Goal: Information Seeking & Learning: Learn about a topic

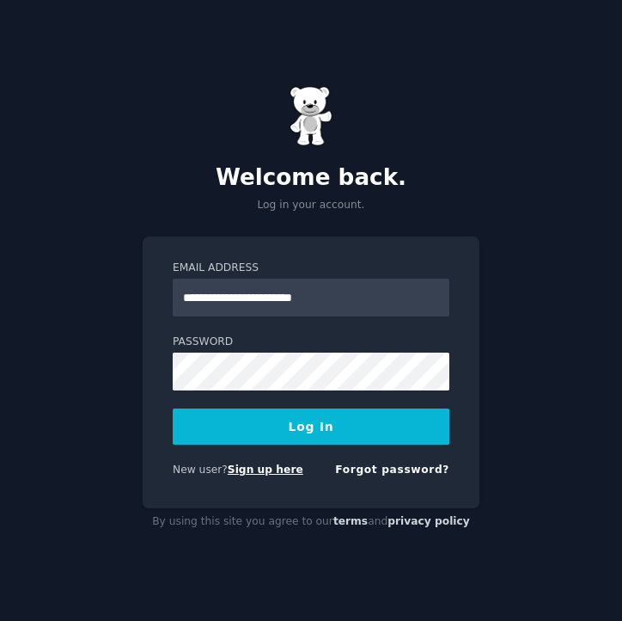
click at [260, 474] on link "Sign up here" at bounding box center [266, 469] width 76 height 12
type input "**********"
click at [315, 444] on form "**********" at bounding box center [311, 371] width 277 height 223
click at [323, 419] on button "Log In" at bounding box center [311, 426] width 277 height 36
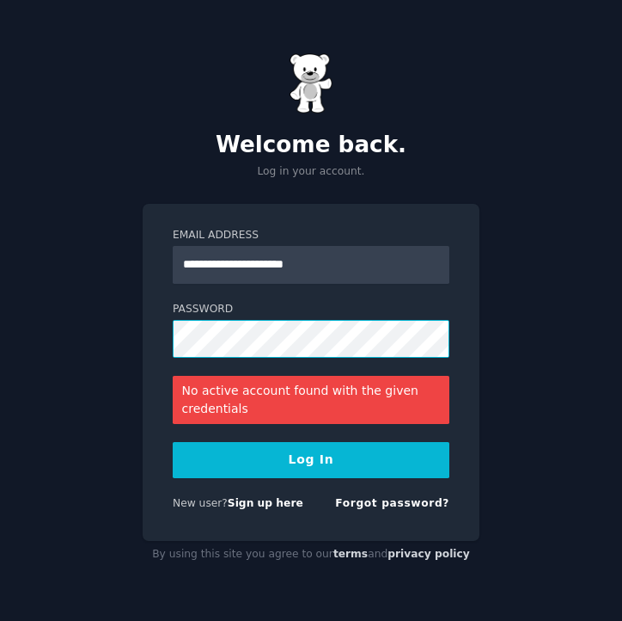
click at [83, 325] on div "**********" at bounding box center [311, 310] width 622 height 621
click at [173, 442] on button "Log In" at bounding box center [311, 460] width 277 height 36
click at [269, 506] on link "Sign up here" at bounding box center [266, 503] width 76 height 12
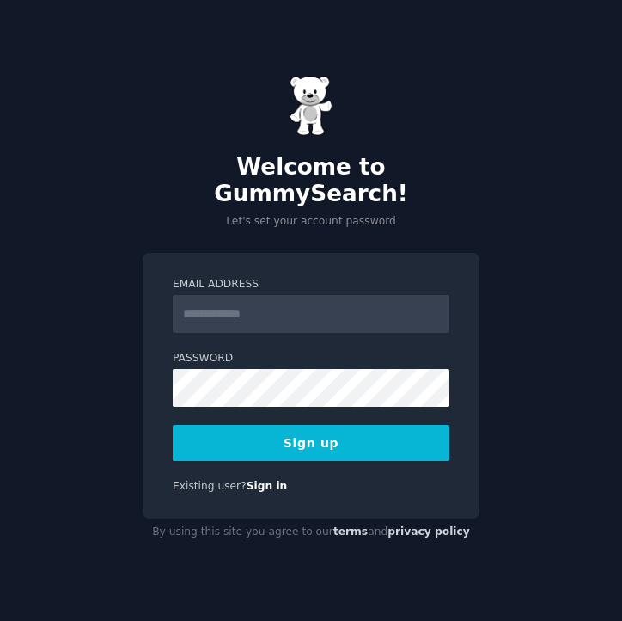
click at [296, 303] on input "Email Address" at bounding box center [311, 314] width 277 height 38
click at [312, 295] on input "Email Address" at bounding box center [311, 314] width 277 height 38
type input "**********"
click at [220, 405] on form "**********" at bounding box center [311, 369] width 277 height 184
click at [232, 393] on form "**********" at bounding box center [311, 369] width 277 height 184
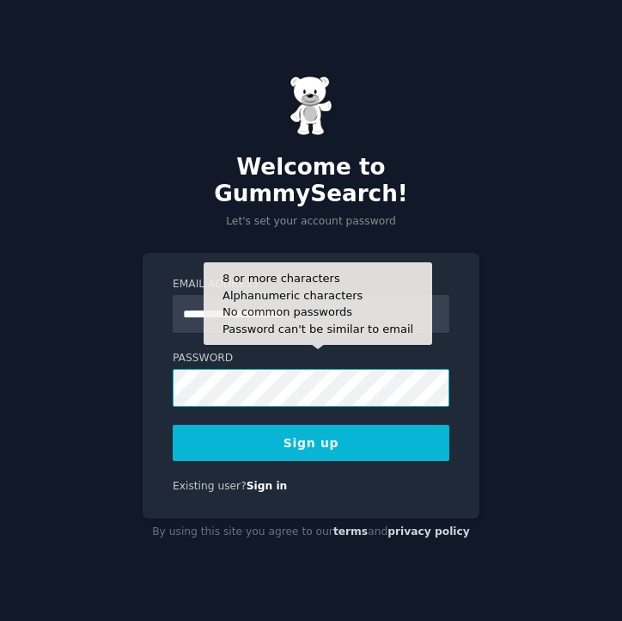
click at [173, 425] on button "Sign up" at bounding box center [311, 443] width 277 height 36
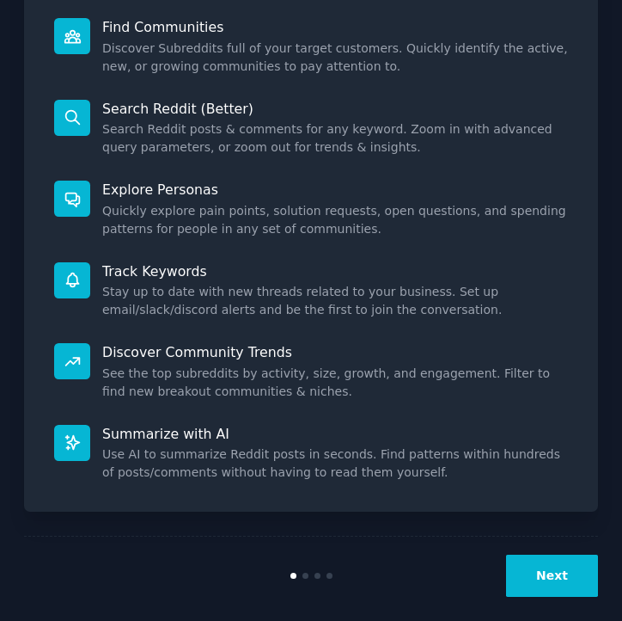
click at [538, 554] on button "Next" at bounding box center [552, 575] width 92 height 42
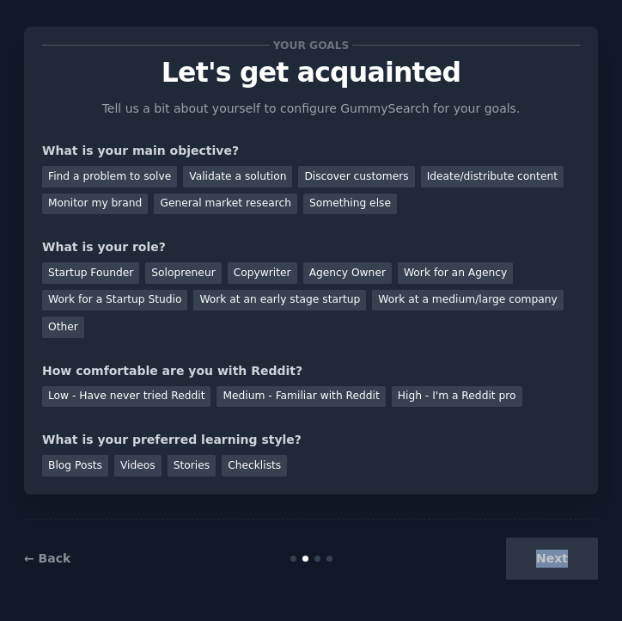
click at [538, 548] on div "Next" at bounding box center [503, 558] width 192 height 42
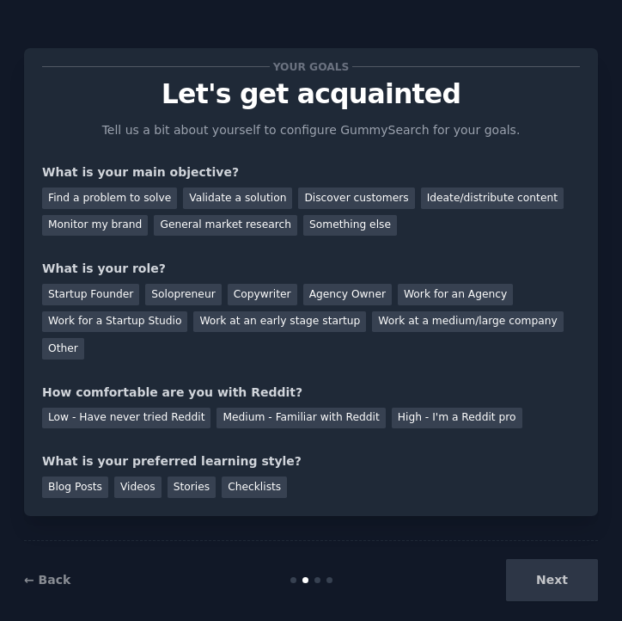
click at [60, 591] on div "← Back Next" at bounding box center [311, 579] width 574 height 79
click at [49, 579] on link "← Back" at bounding box center [47, 579] width 46 height 14
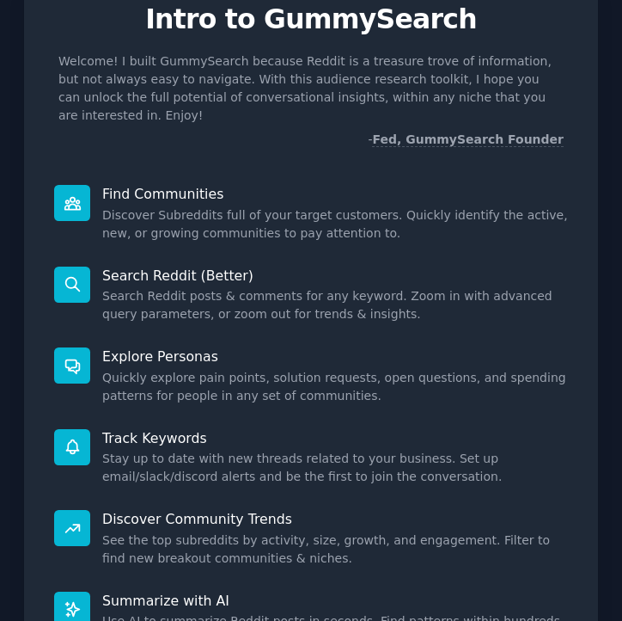
scroll to position [242, 0]
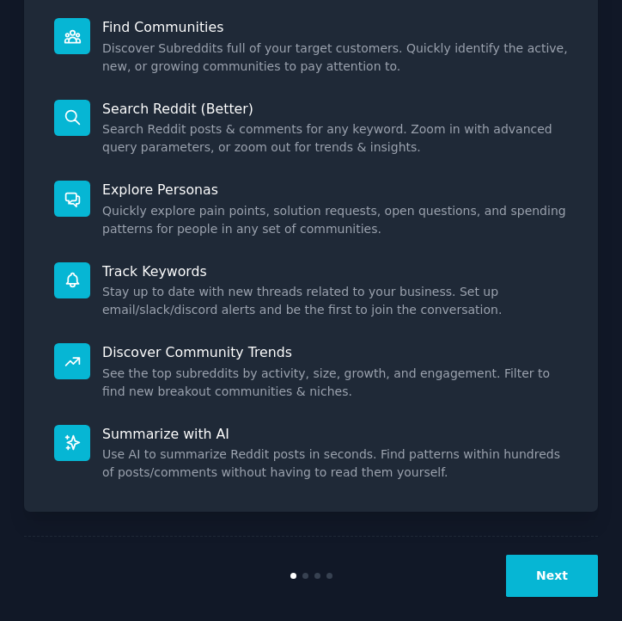
click at [528, 554] on button "Next" at bounding box center [552, 575] width 92 height 42
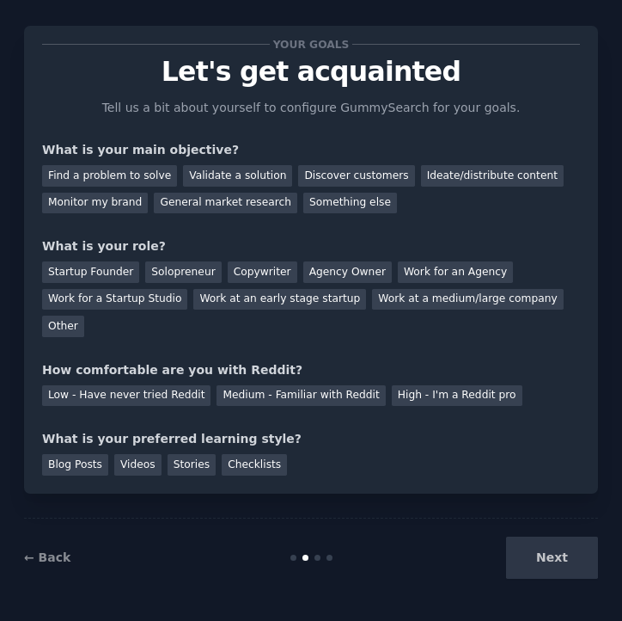
scroll to position [21, 0]
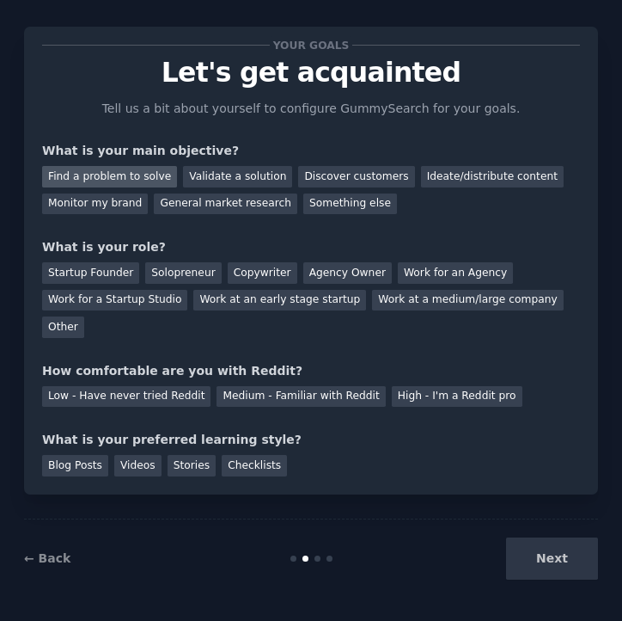
click at [134, 170] on div "Find a problem to solve" at bounding box center [109, 176] width 135 height 21
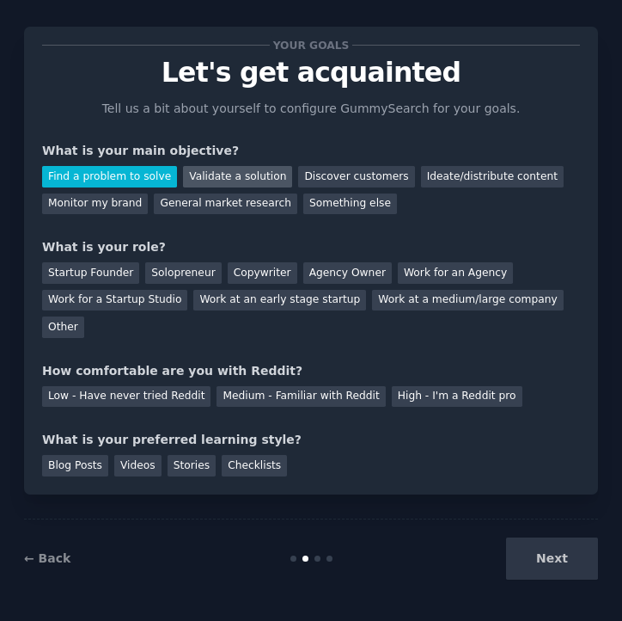
click at [225, 177] on div "Validate a solution" at bounding box center [237, 176] width 109 height 21
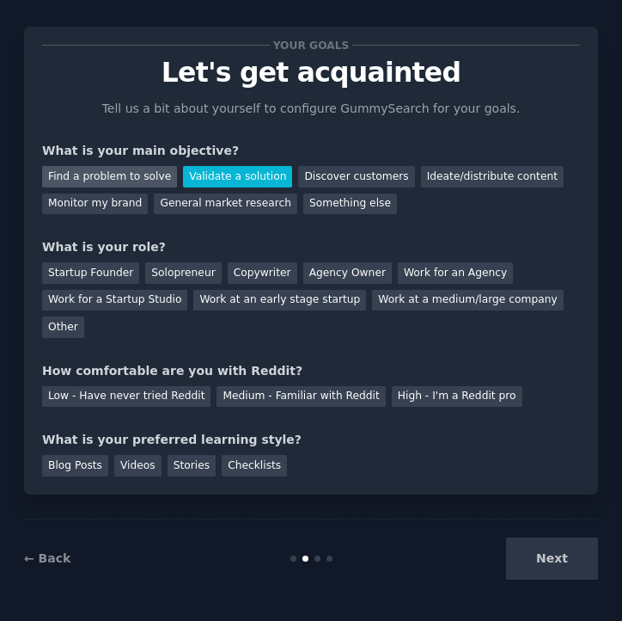
click at [144, 173] on div "Find a problem to solve" at bounding box center [109, 176] width 135 height 21
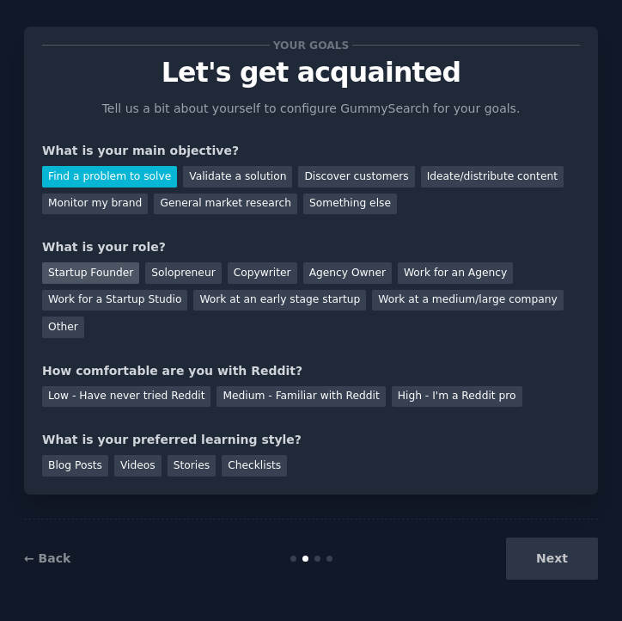
click at [123, 271] on div "Startup Founder" at bounding box center [90, 272] width 97 height 21
click at [278, 409] on div "Your goals Let's get acquainted Tell us a bit about yourself to configure Gummy…" at bounding box center [311, 260] width 538 height 431
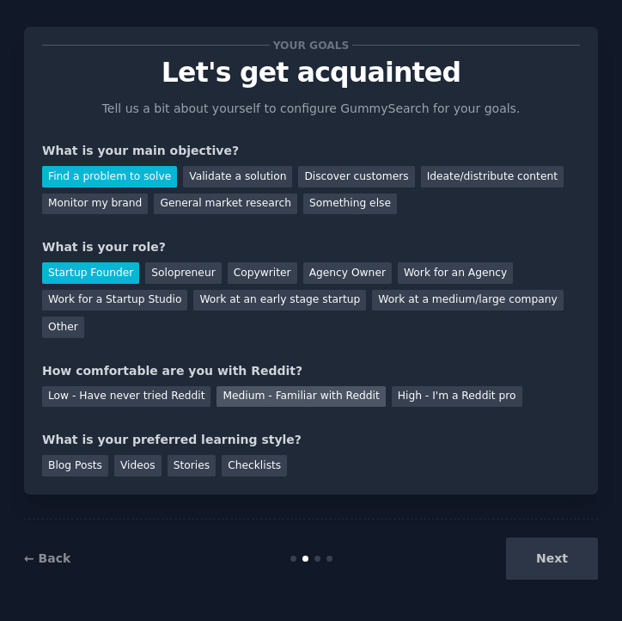
click at [287, 395] on div "Medium - Familiar with Reddit" at bounding box center [301, 396] width 168 height 21
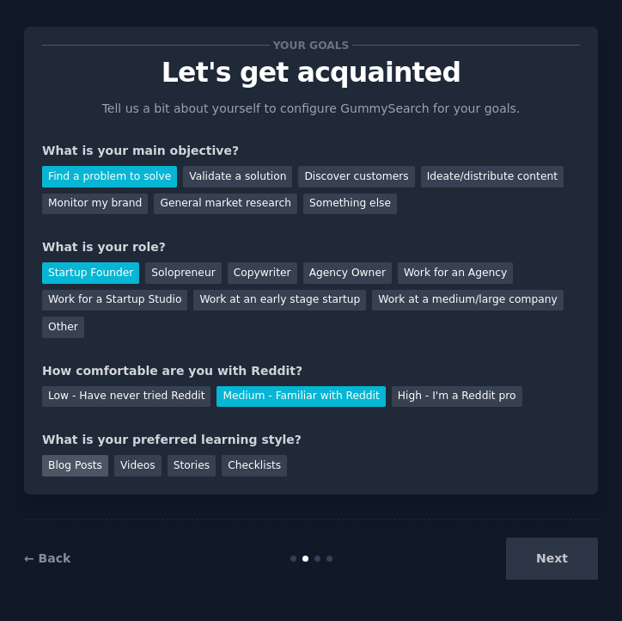
click at [96, 468] on div "Blog Posts" at bounding box center [75, 465] width 66 height 21
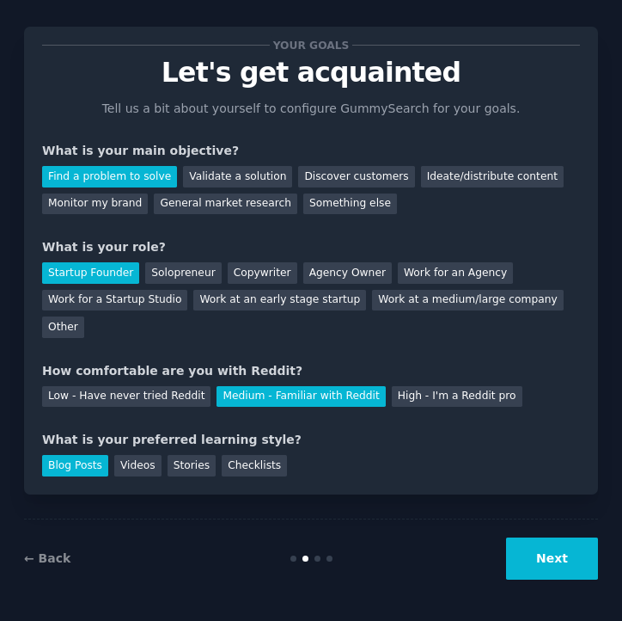
click at [540, 543] on button "Next" at bounding box center [552, 558] width 92 height 42
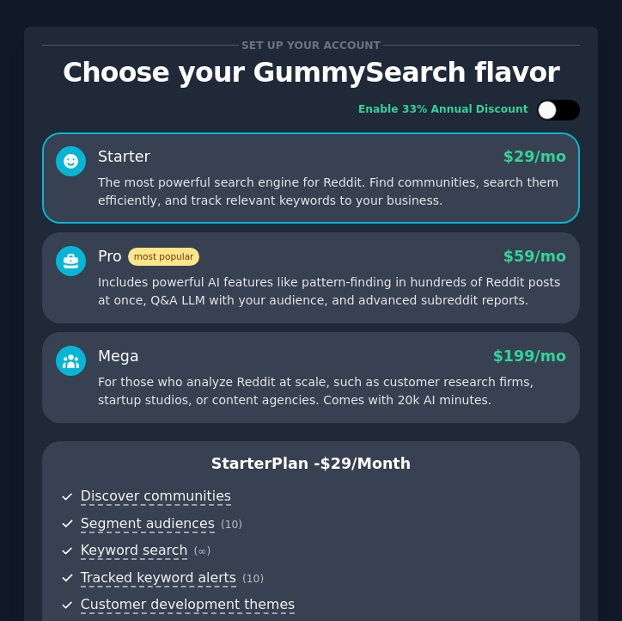
click at [543, 110] on div at bounding box center [547, 110] width 19 height 19
click at [553, 105] on div at bounding box center [558, 110] width 43 height 21
checkbox input "false"
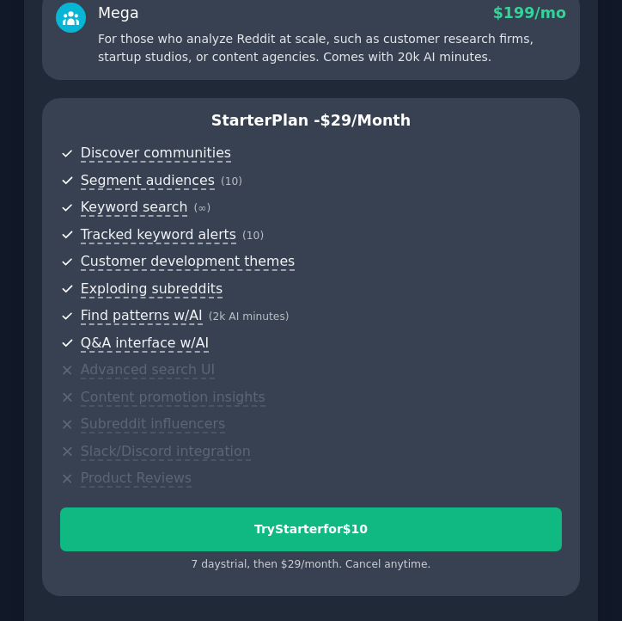
scroll to position [377, 0]
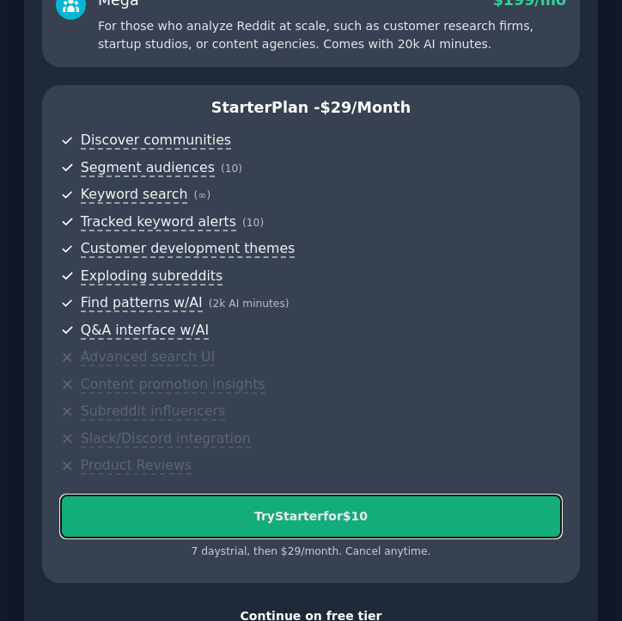
click at [312, 512] on div "Try Starter for $10" at bounding box center [311, 516] width 500 height 18
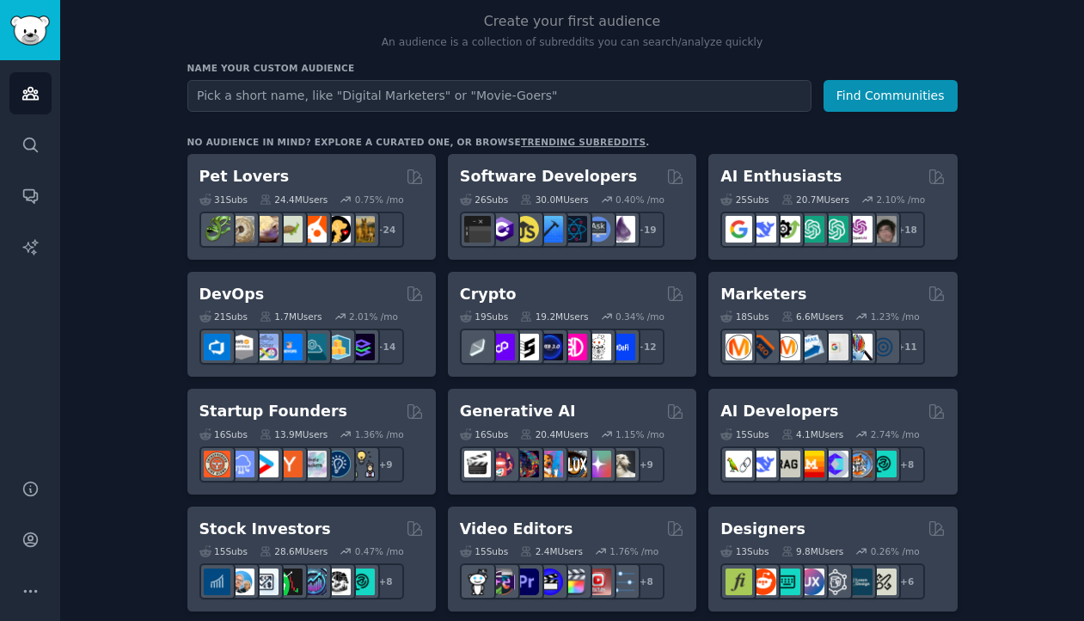
scroll to position [174, 0]
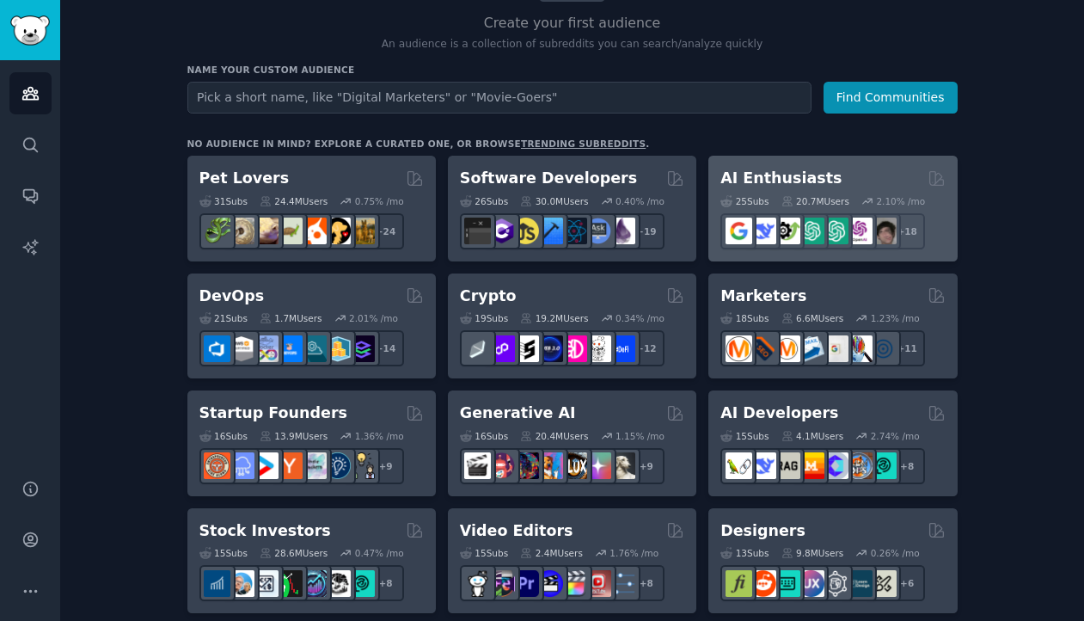
click at [798, 193] on div "25 Sub s 20.7M Users 2.10 % /mo + 18" at bounding box center [832, 219] width 224 height 60
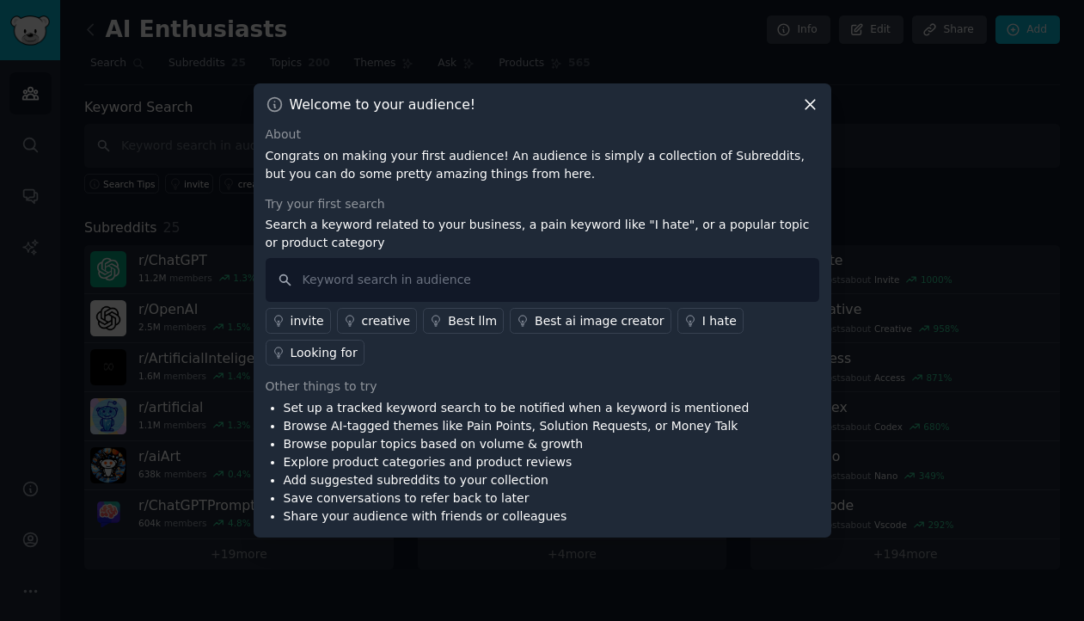
click at [807, 102] on icon at bounding box center [809, 105] width 9 height 9
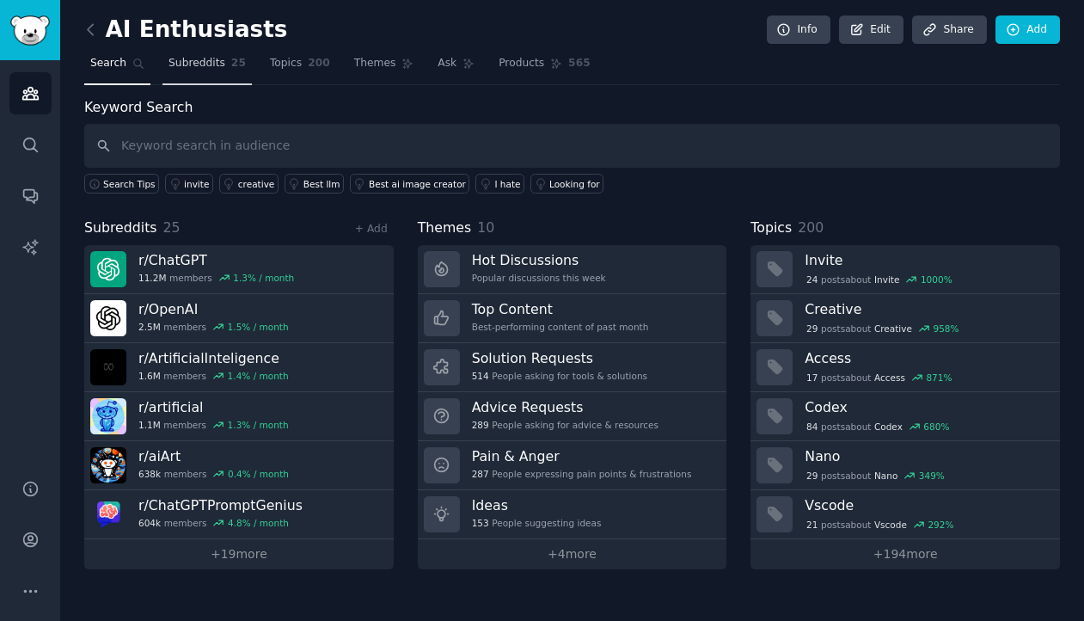
click at [220, 65] on span "Subreddits" at bounding box center [196, 63] width 57 height 15
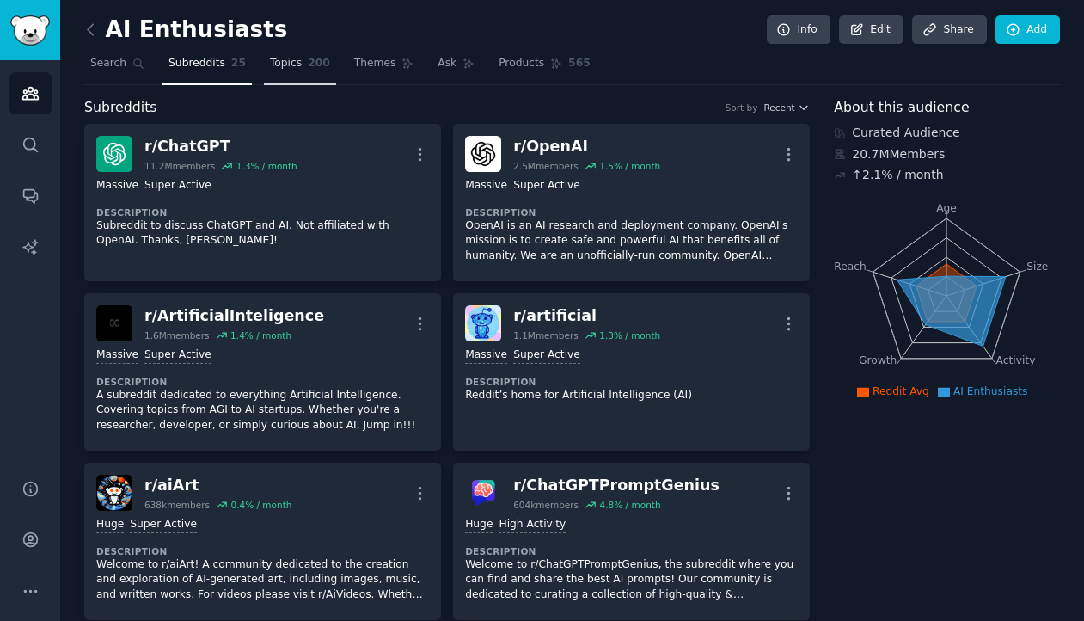
click at [314, 70] on link "Topics 200" at bounding box center [300, 67] width 72 height 35
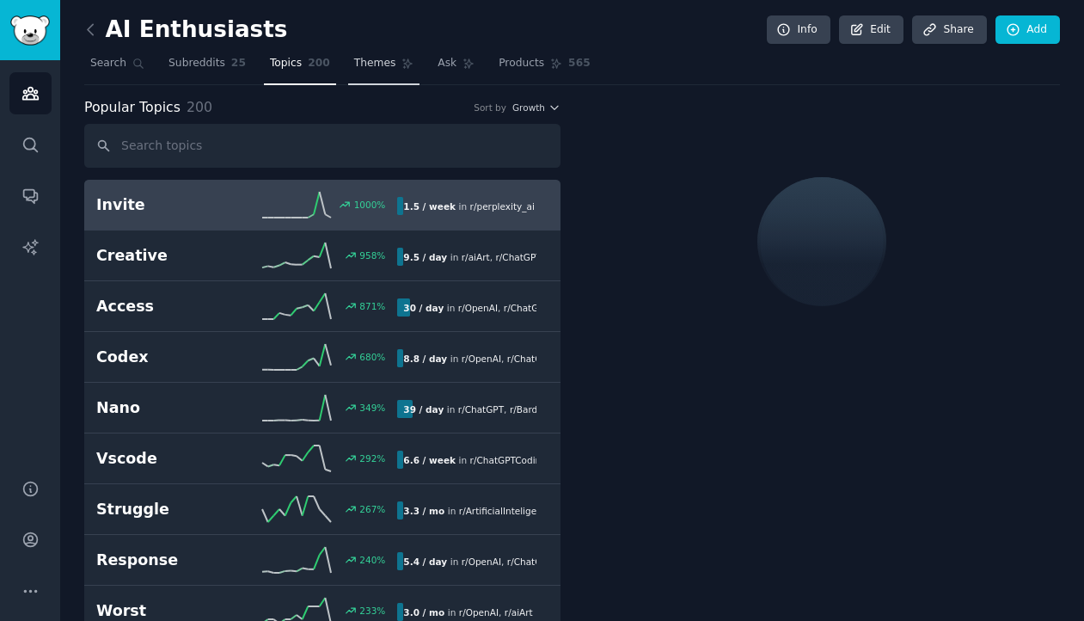
click at [388, 57] on span "Themes" at bounding box center [375, 63] width 42 height 15
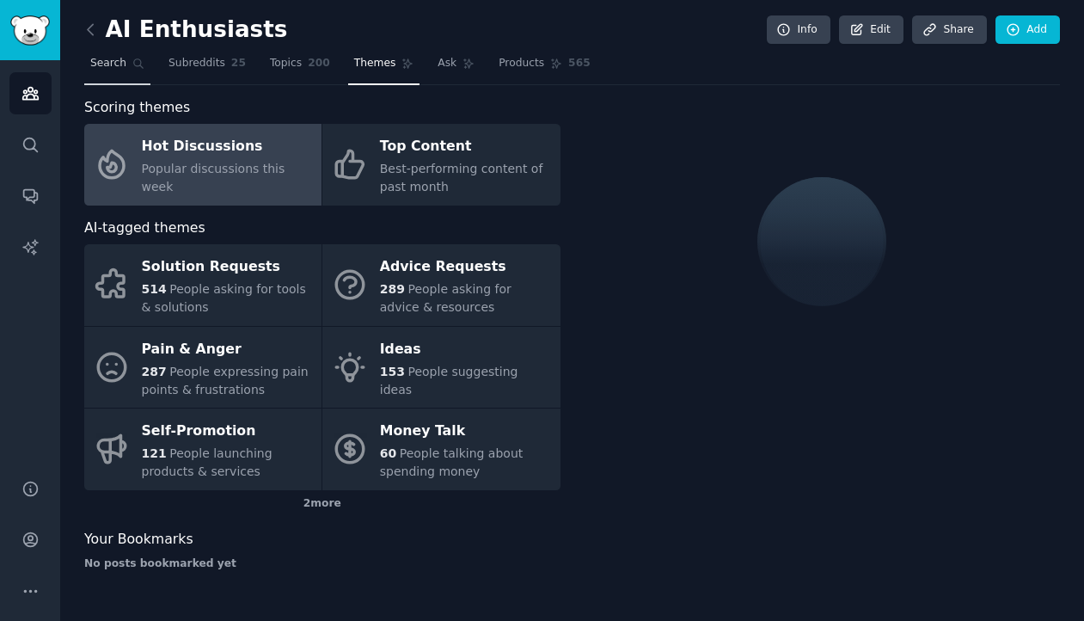
click at [113, 64] on span "Search" at bounding box center [108, 63] width 36 height 15
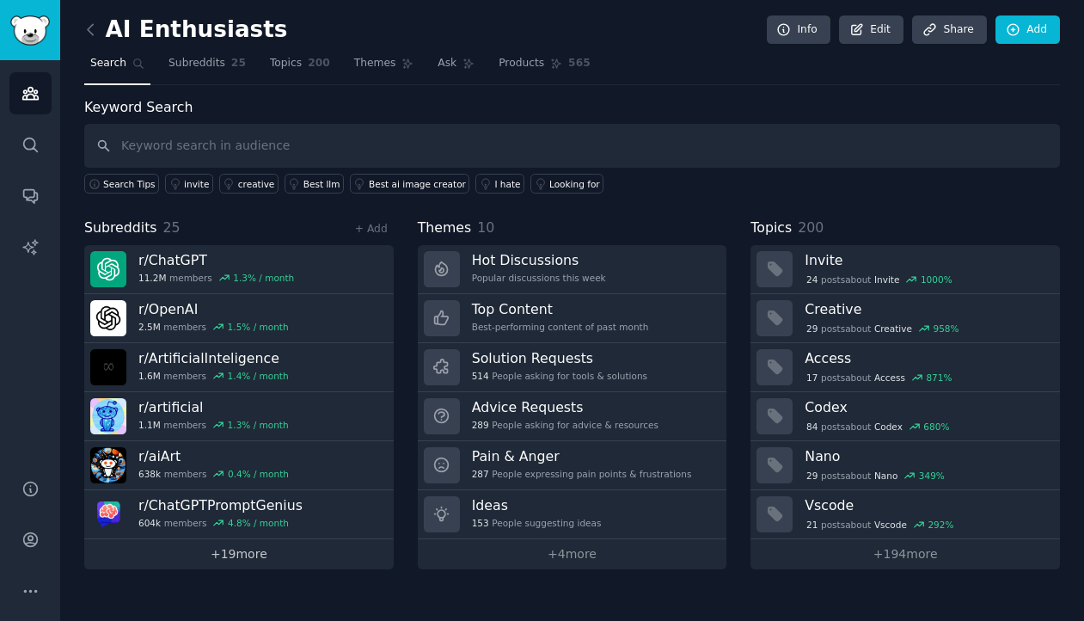
click at [260, 557] on link "+ 19 more" at bounding box center [238, 554] width 309 height 30
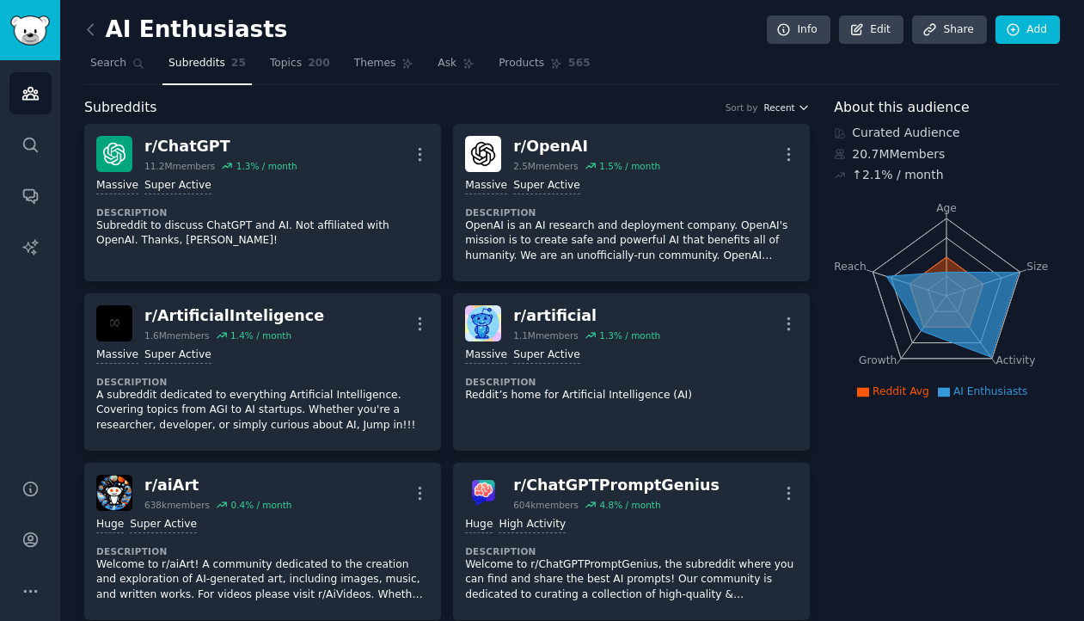
click at [790, 107] on span "Recent" at bounding box center [778, 107] width 31 height 12
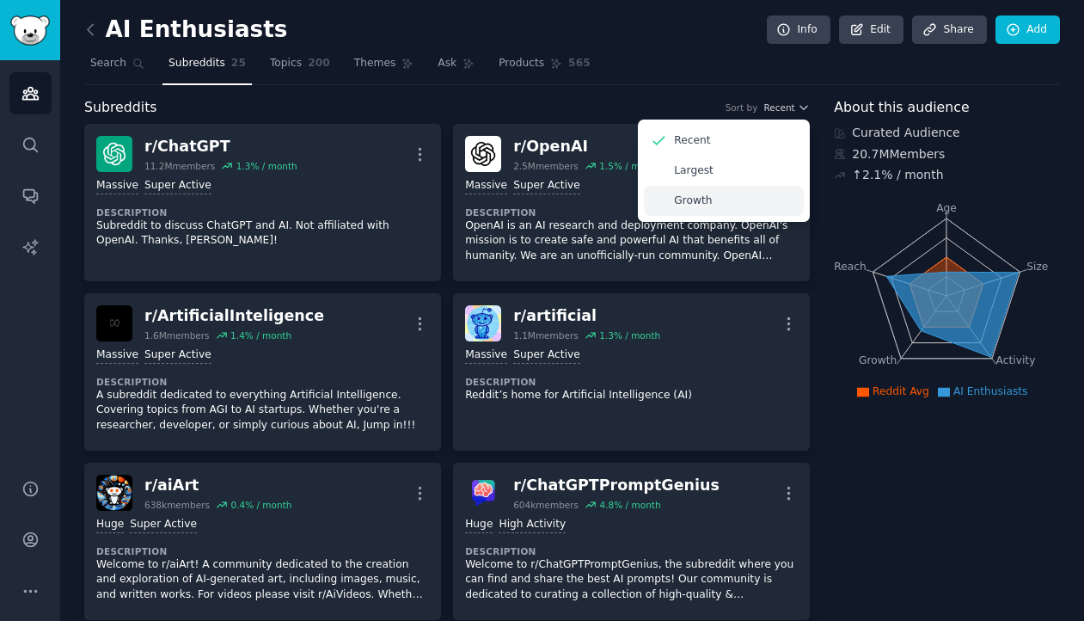
click at [724, 205] on div "Growth" at bounding box center [724, 201] width 160 height 30
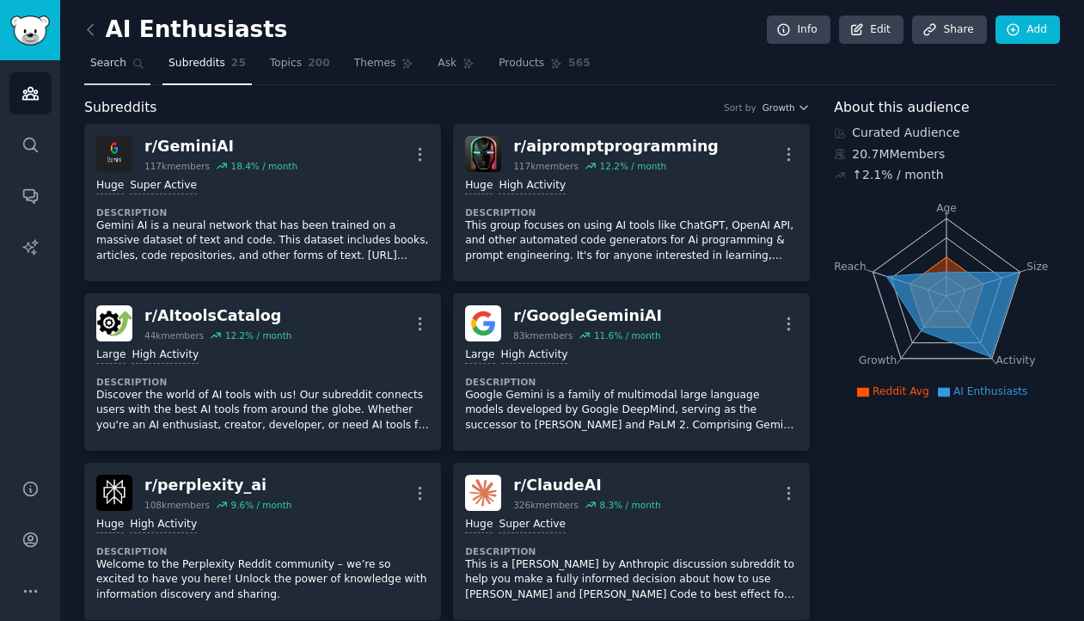
click at [107, 58] on span "Search" at bounding box center [108, 63] width 36 height 15
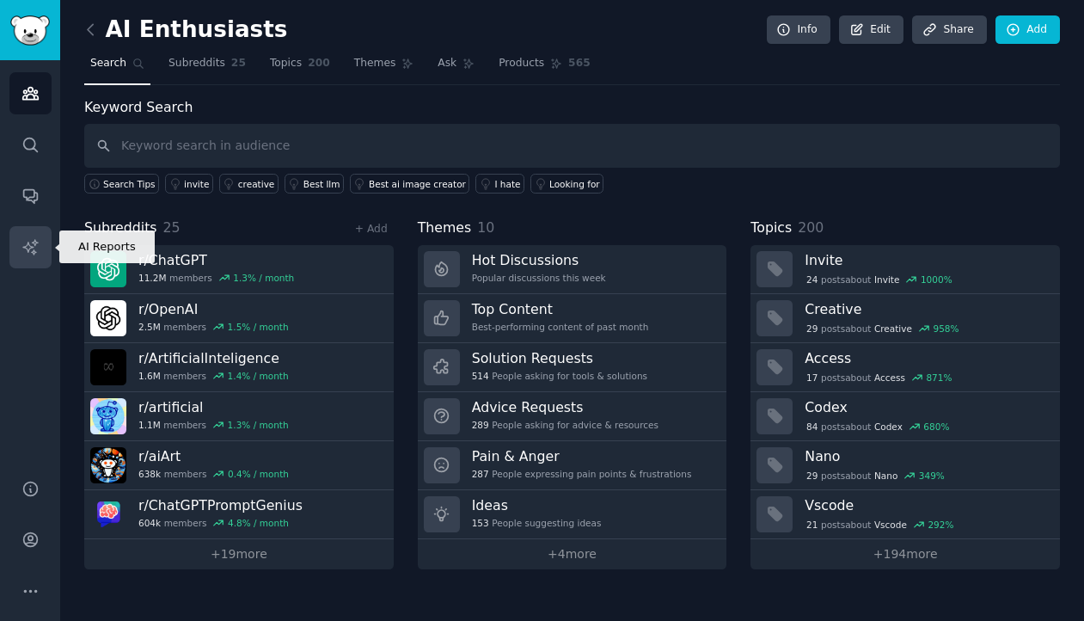
click at [38, 252] on icon "Sidebar" at bounding box center [30, 247] width 18 height 18
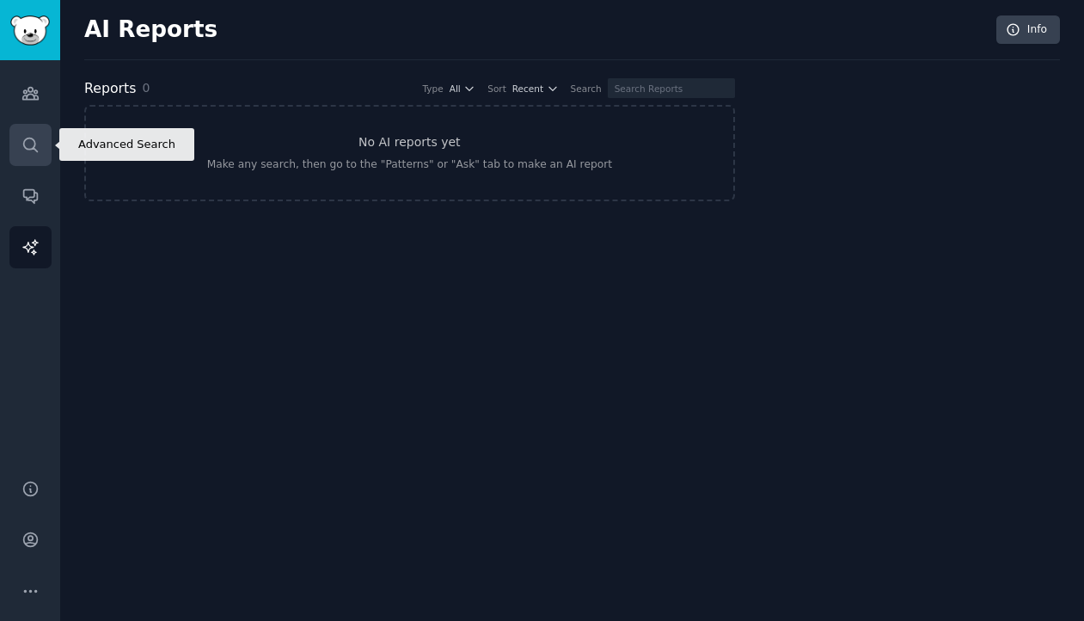
click at [42, 138] on link "Search" at bounding box center [30, 145] width 42 height 42
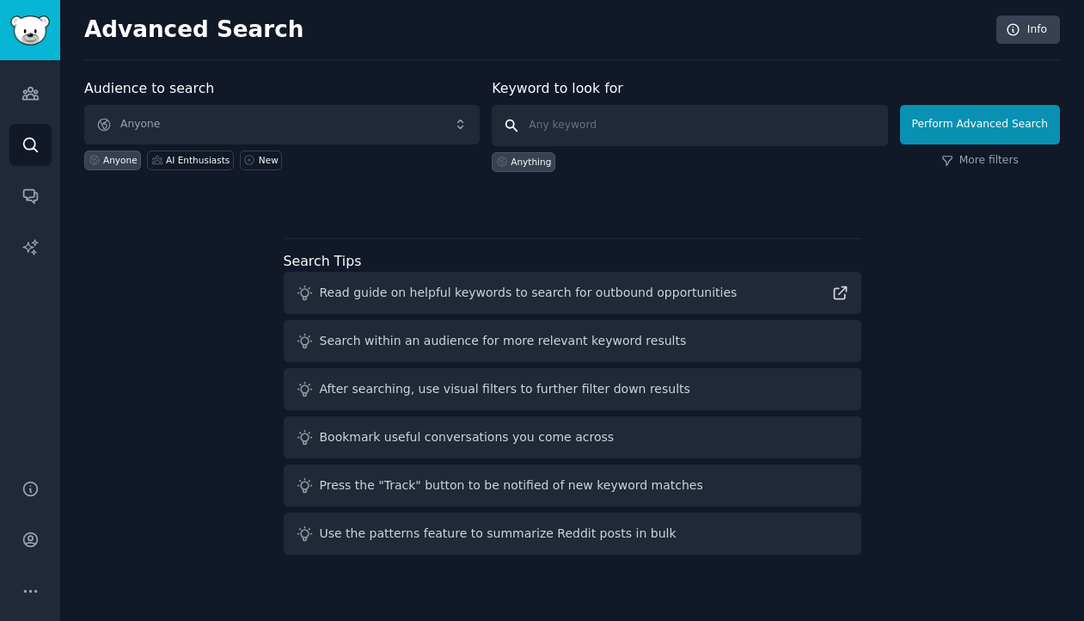
click at [657, 115] on input "text" at bounding box center [689, 125] width 395 height 41
type input "startup"
click button "Perform Advanced Search" at bounding box center [980, 125] width 160 height 40
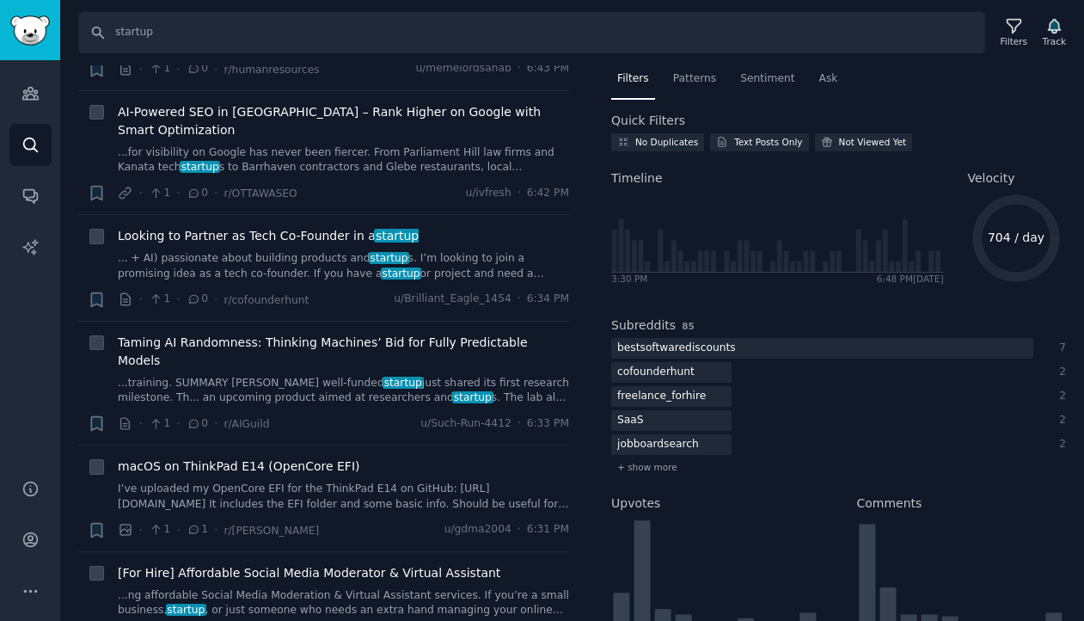
scroll to position [340, 0]
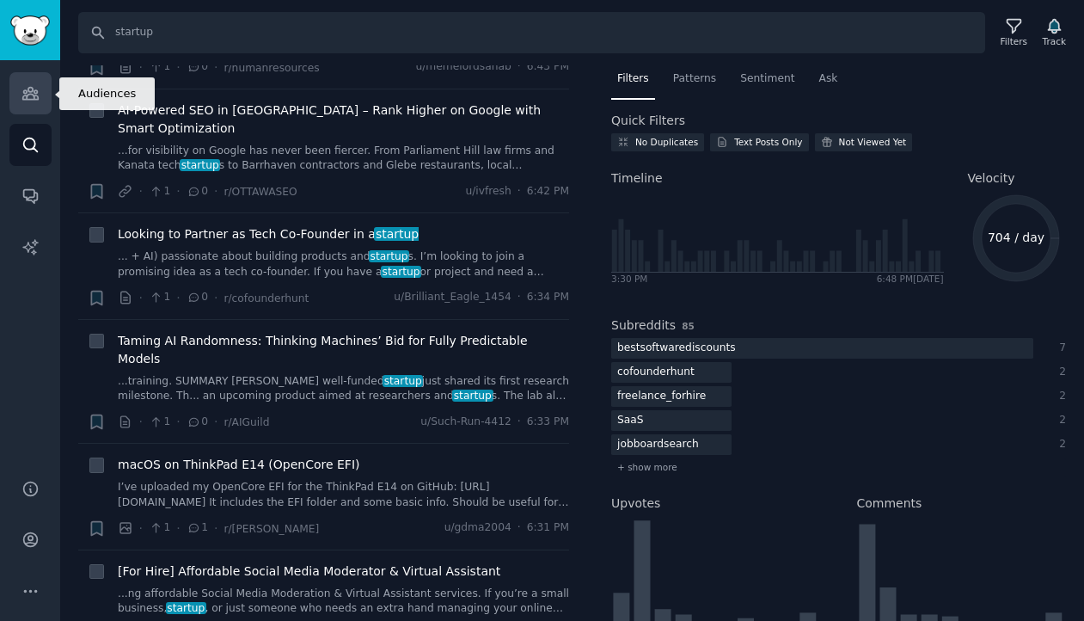
click at [35, 85] on icon "Sidebar" at bounding box center [30, 93] width 18 height 18
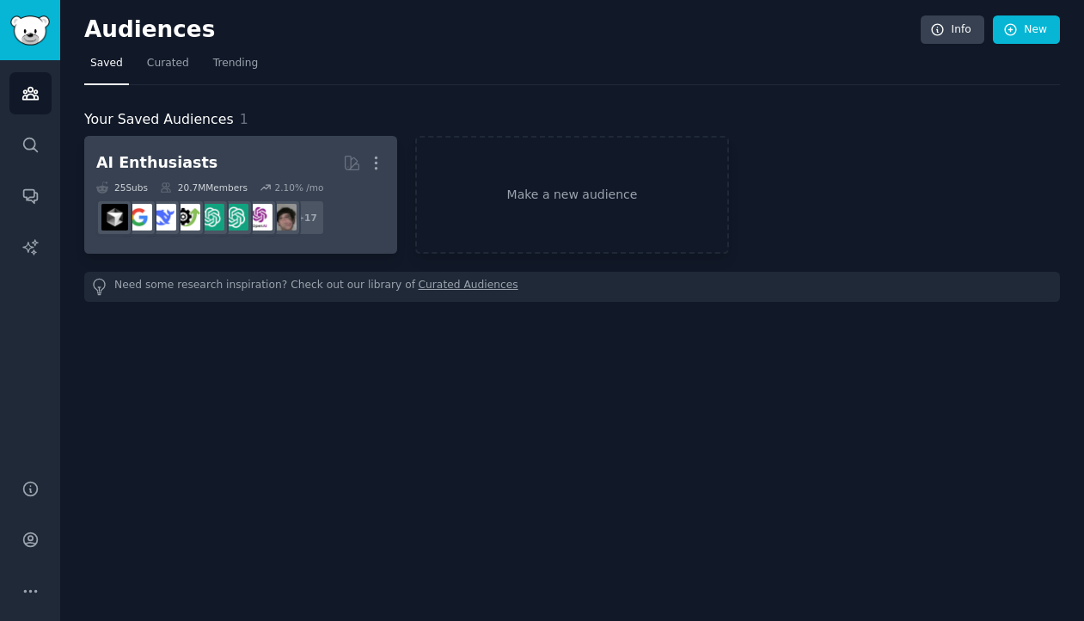
click at [225, 167] on h2 "AI Enthusiasts More" at bounding box center [240, 163] width 289 height 30
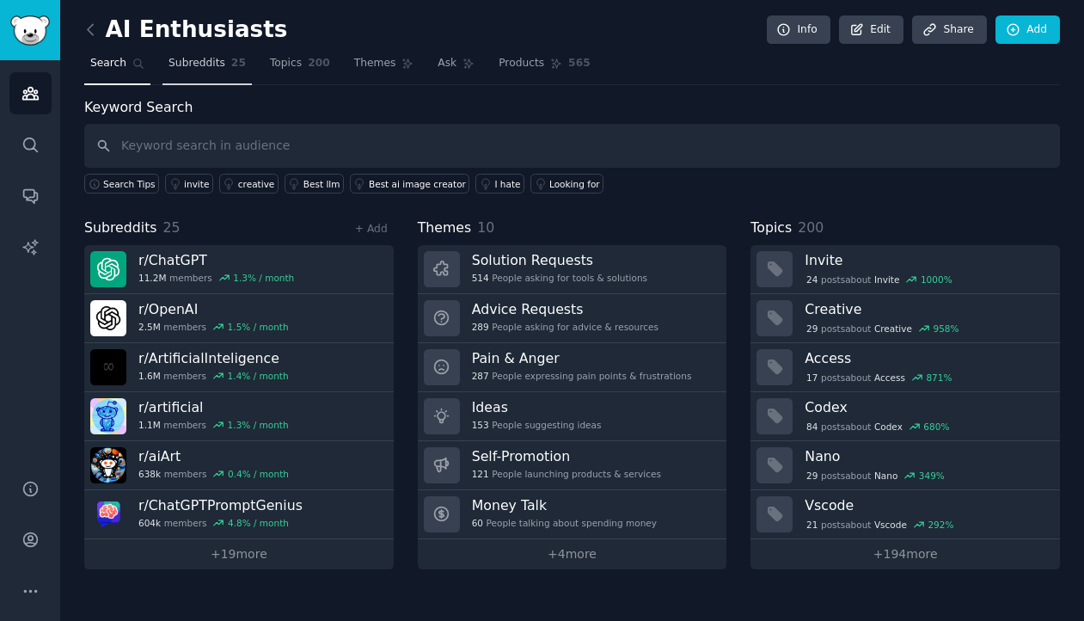
click at [207, 68] on span "Subreddits" at bounding box center [196, 63] width 57 height 15
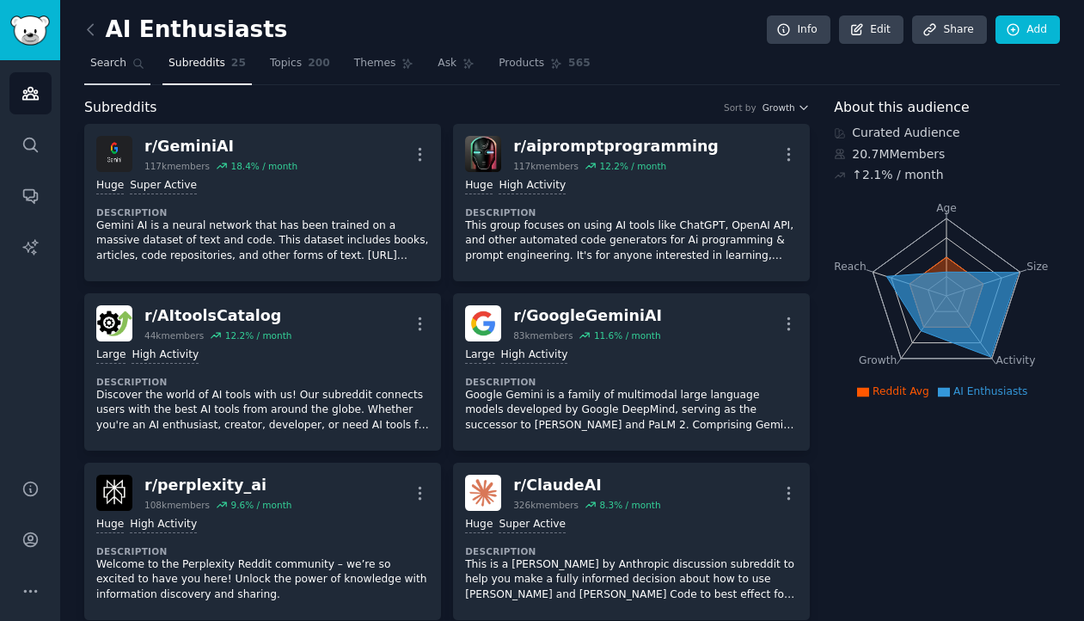
click at [135, 61] on icon at bounding box center [138, 64] width 12 height 12
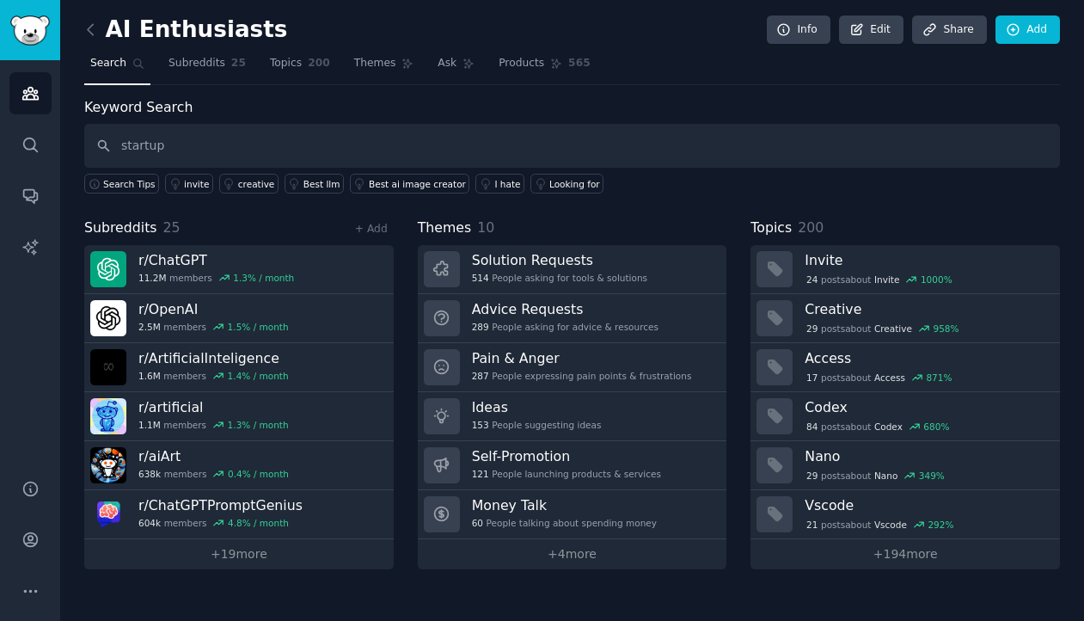
type input "startup"
